Goal: Navigation & Orientation: Find specific page/section

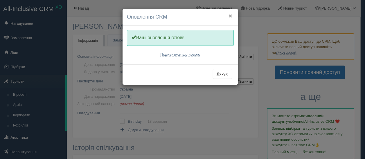
click at [229, 15] on button "×" at bounding box center [230, 16] width 3 height 6
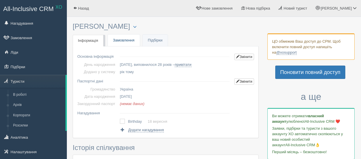
click at [117, 41] on link "Замовлення" at bounding box center [124, 41] width 32 height 12
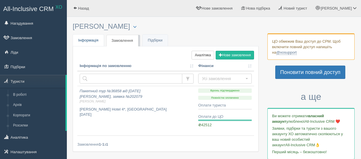
click at [87, 42] on link "Інфо Інформація" at bounding box center [88, 41] width 31 height 12
